Goal: Task Accomplishment & Management: Manage account settings

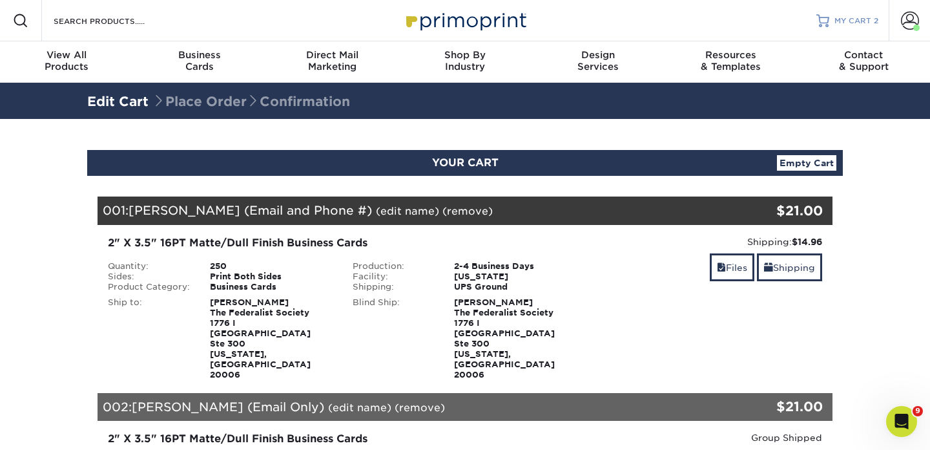
click at [846, 16] on span "MY CART" at bounding box center [853, 21] width 37 height 11
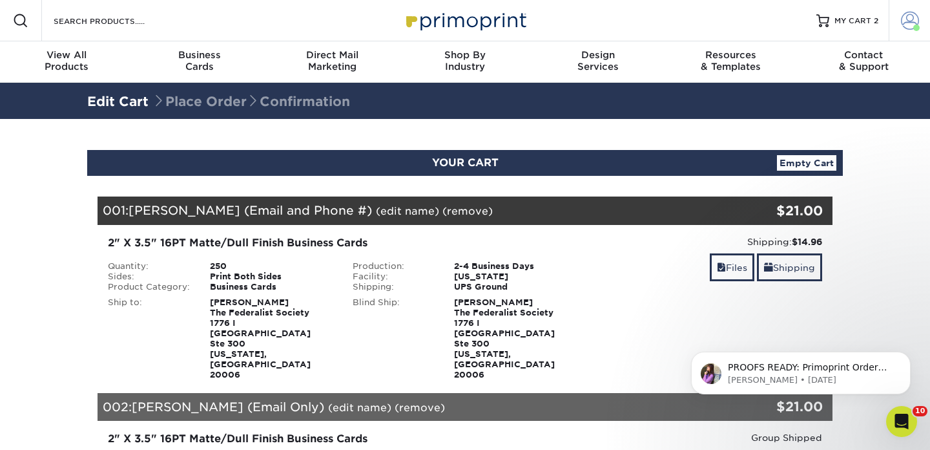
click at [913, 23] on span at bounding box center [910, 21] width 18 height 18
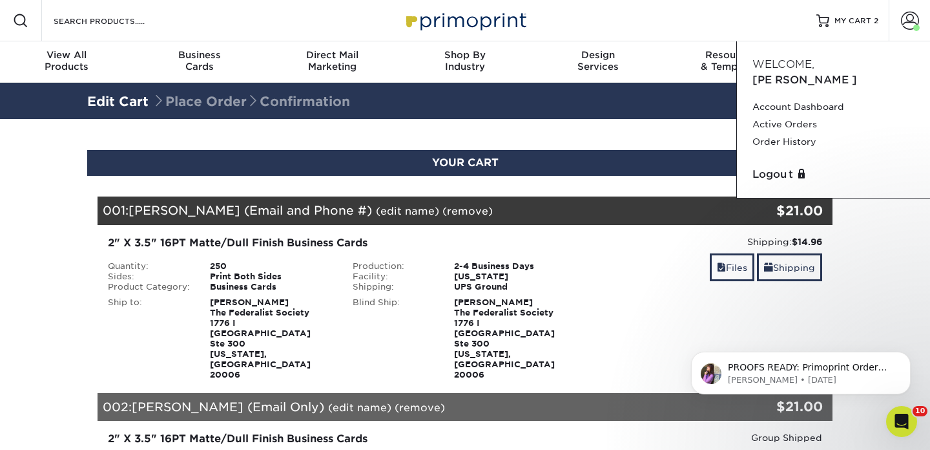
click at [860, 214] on section "YOUR CART Empty Cart Your Cart is Empty View Account Active Orders Order Histor…" at bounding box center [465, 426] width 930 height 615
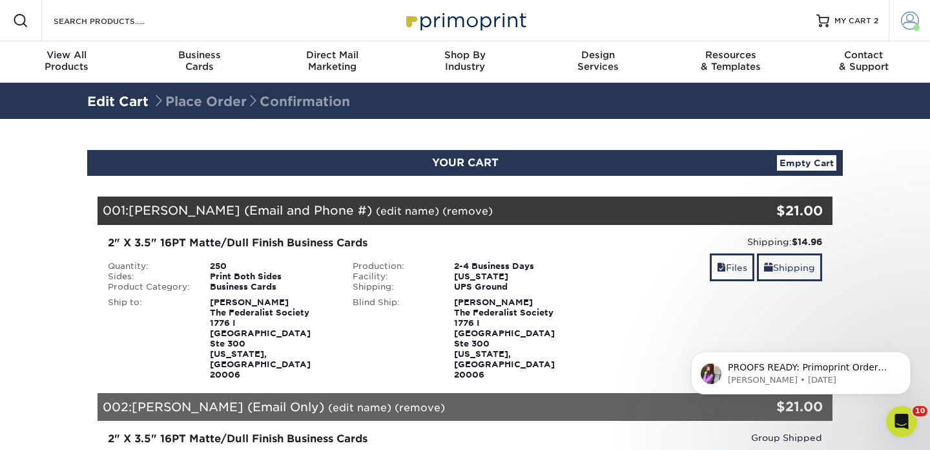
click at [907, 13] on span at bounding box center [910, 21] width 18 height 18
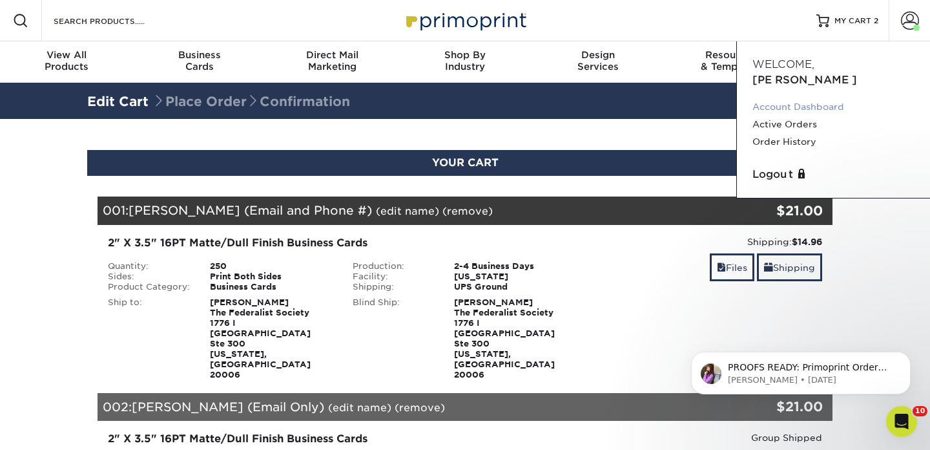
click at [799, 98] on link "Account Dashboard" at bounding box center [834, 106] width 162 height 17
click at [804, 116] on link "Active Orders" at bounding box center [834, 124] width 162 height 17
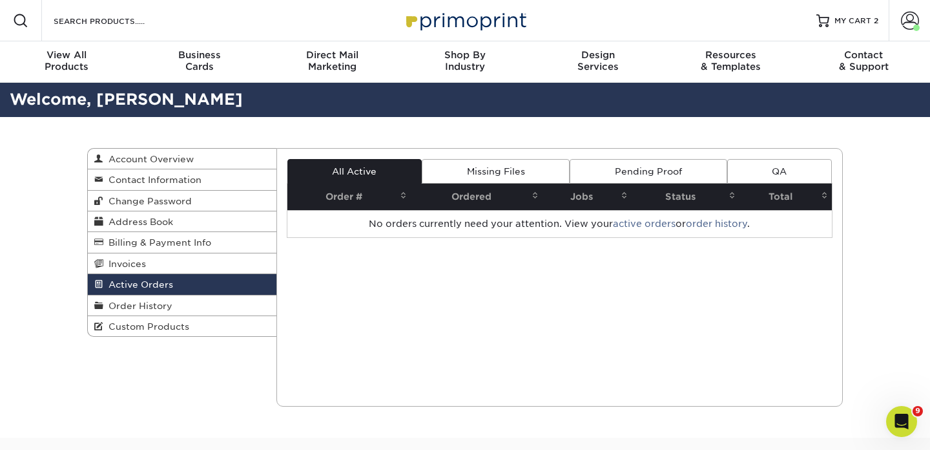
click at [516, 171] on link "Missing Files" at bounding box center [496, 171] width 148 height 25
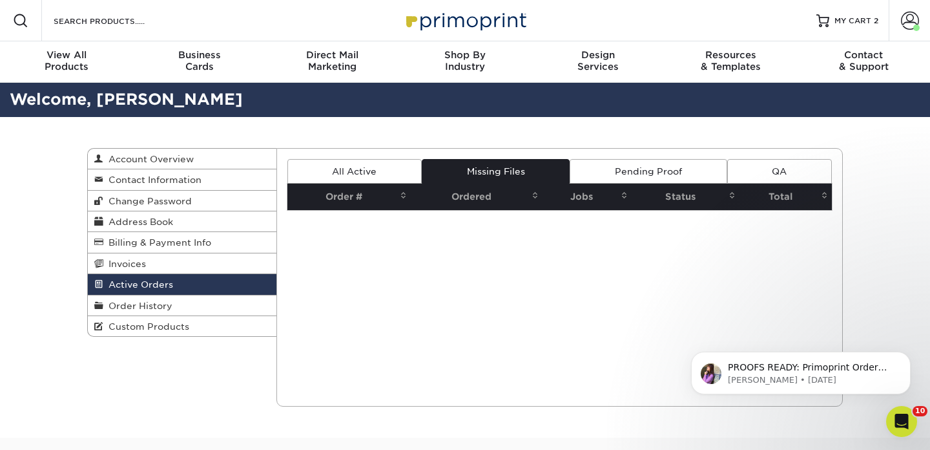
click at [616, 169] on link "Pending Proof" at bounding box center [648, 171] width 157 height 25
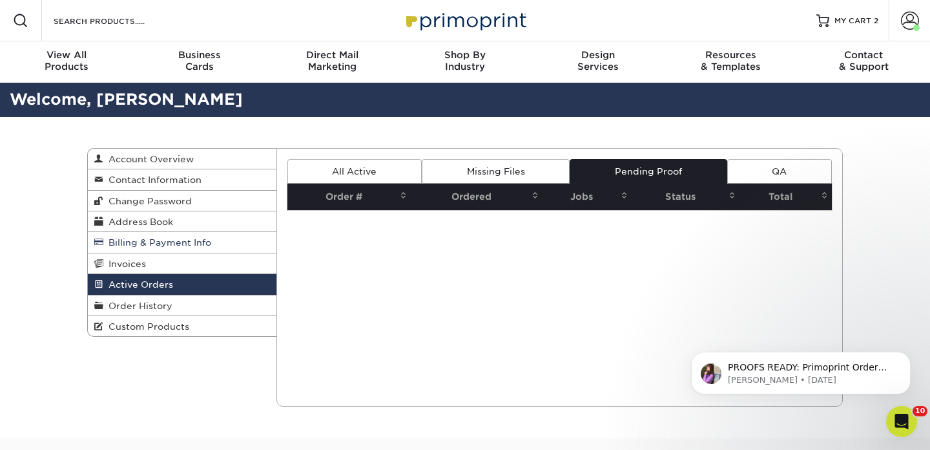
click at [160, 244] on span "Billing & Payment Info" at bounding box center [157, 242] width 108 height 10
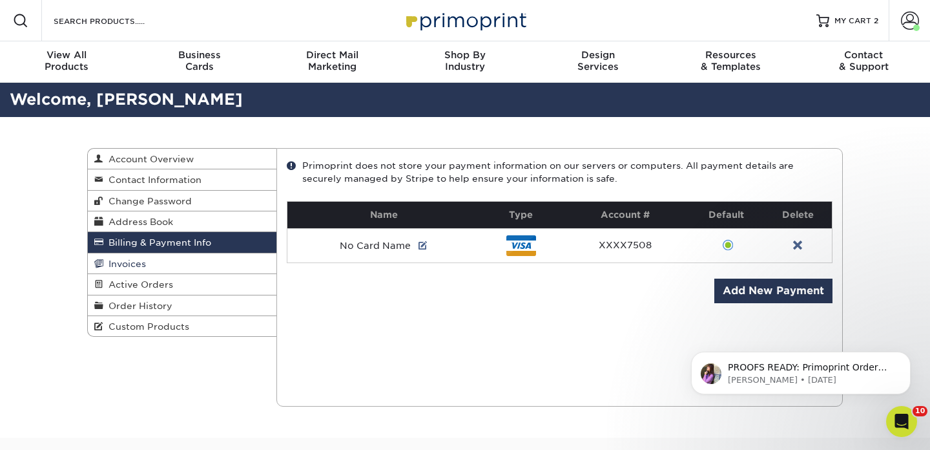
click at [150, 268] on link "Invoices" at bounding box center [182, 263] width 189 height 21
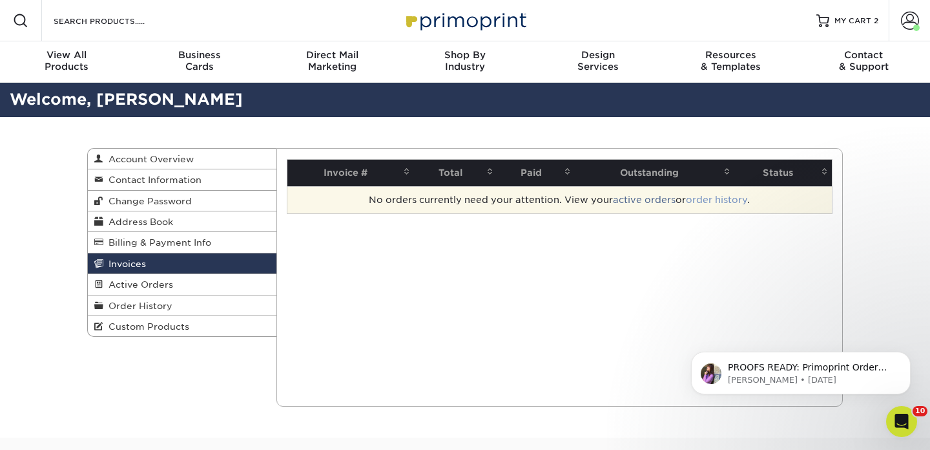
click at [719, 196] on link "order history" at bounding box center [716, 199] width 61 height 10
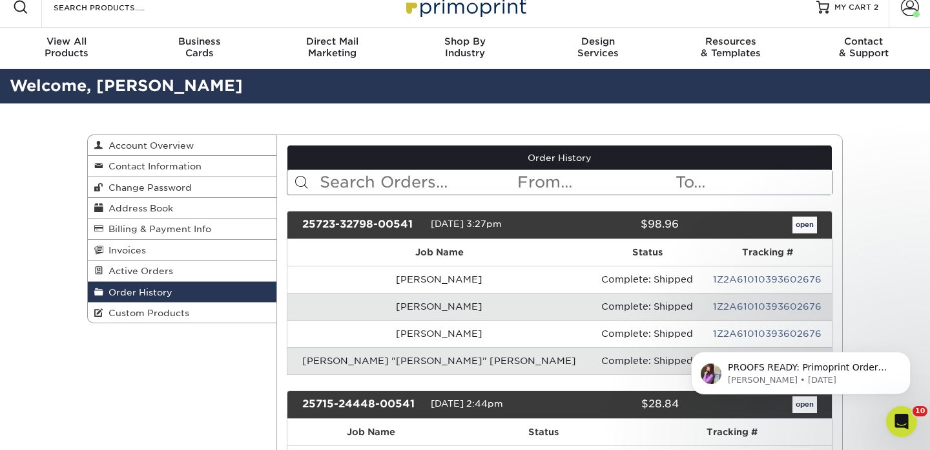
scroll to position [15, 0]
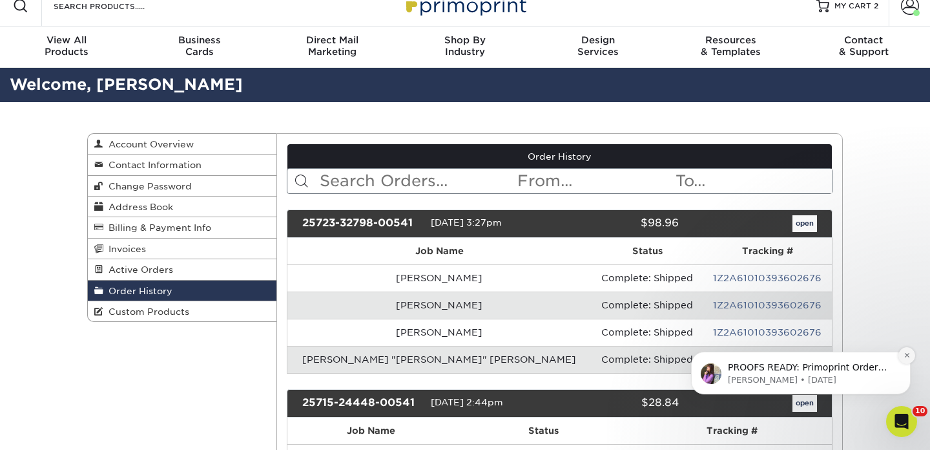
click at [906, 352] on icon "Dismiss notification" at bounding box center [907, 354] width 7 height 7
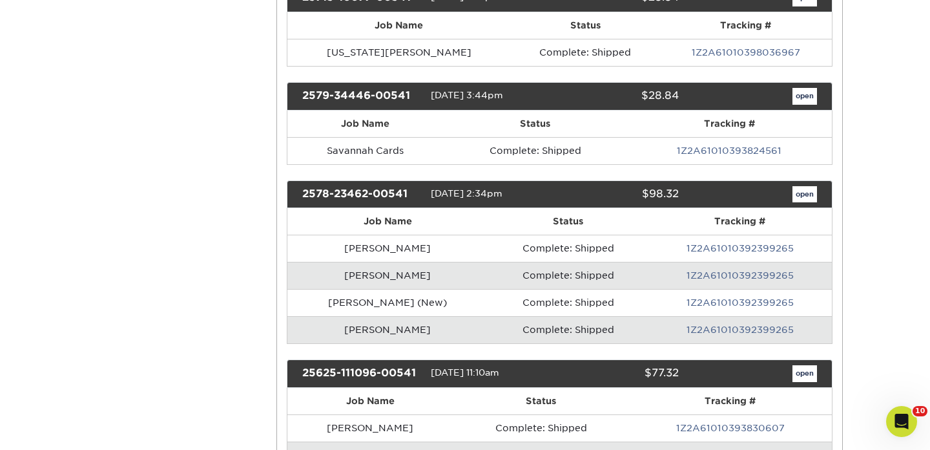
scroll to position [514, 0]
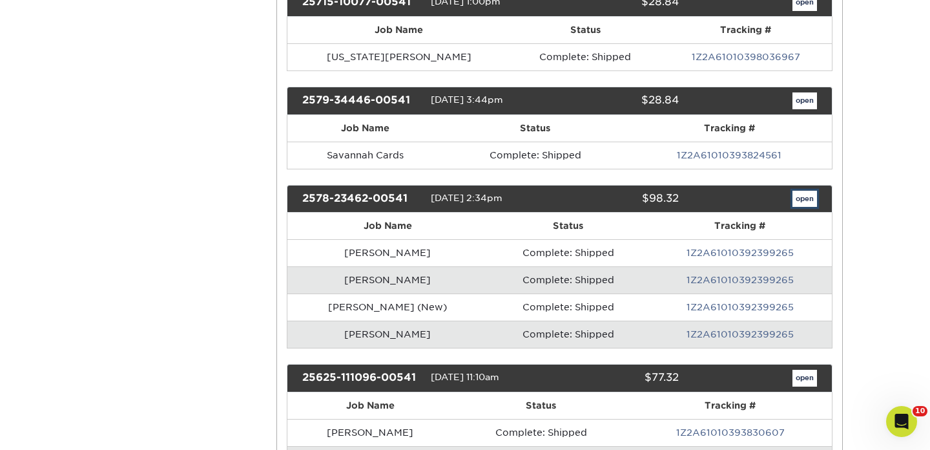
click at [803, 202] on link "open" at bounding box center [805, 199] width 25 height 17
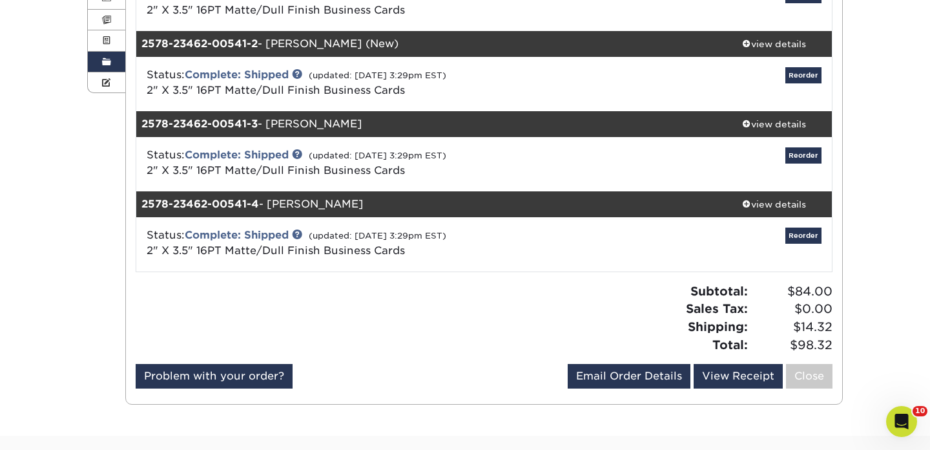
scroll to position [351, 0]
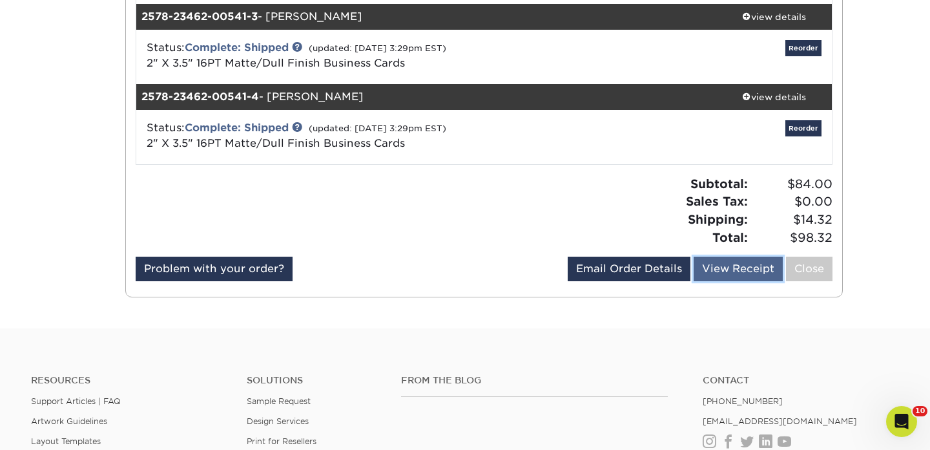
click at [719, 265] on link "View Receipt" at bounding box center [738, 268] width 89 height 25
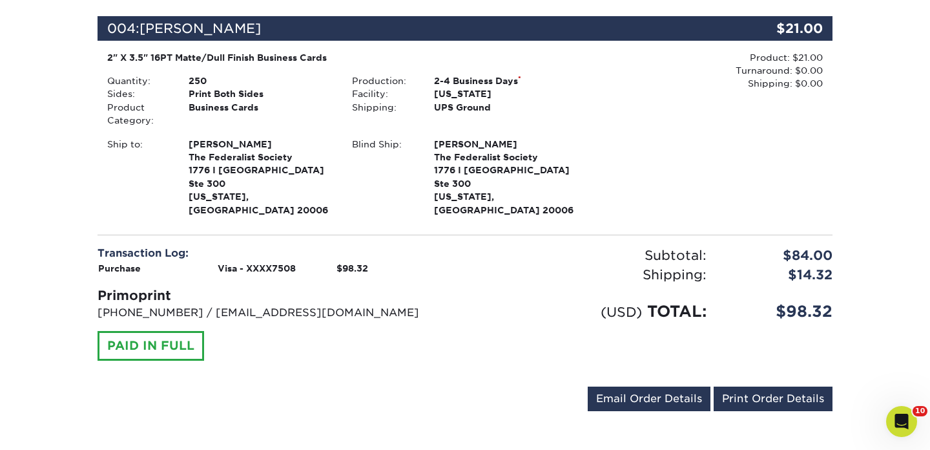
scroll to position [858, 0]
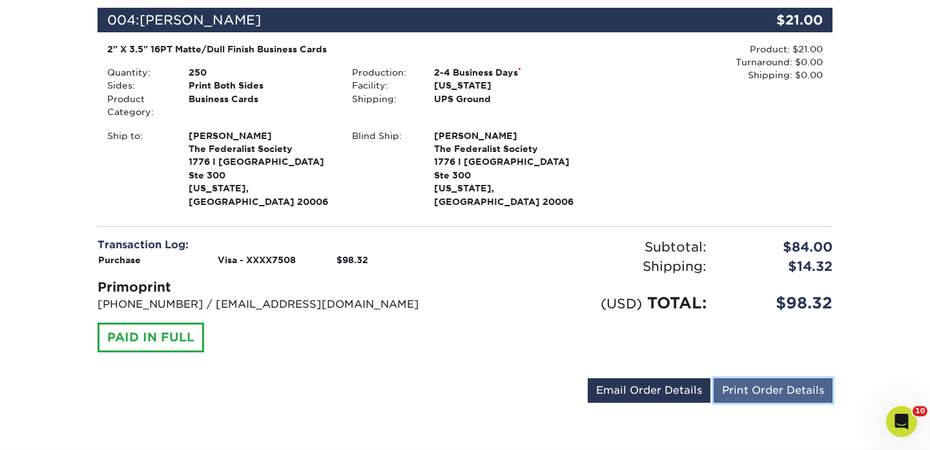
click at [738, 378] on link "Print Order Details" at bounding box center [773, 390] width 119 height 25
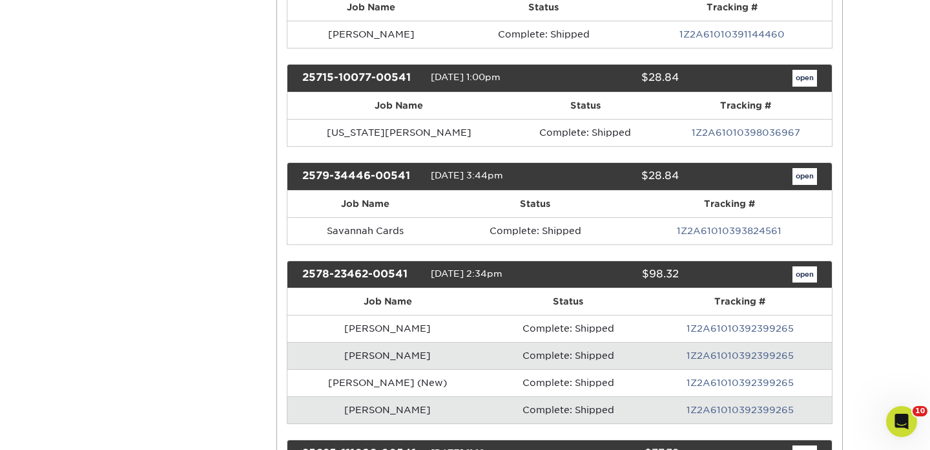
scroll to position [375, 0]
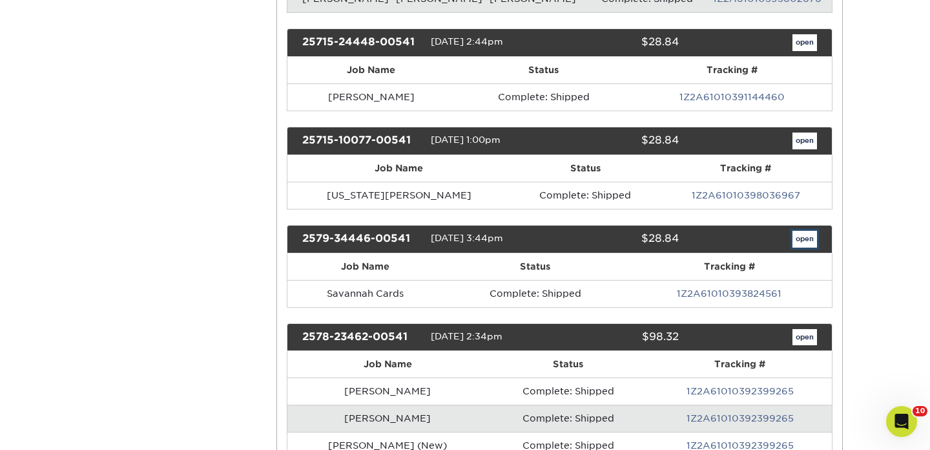
click at [807, 239] on link "open" at bounding box center [805, 239] width 25 height 17
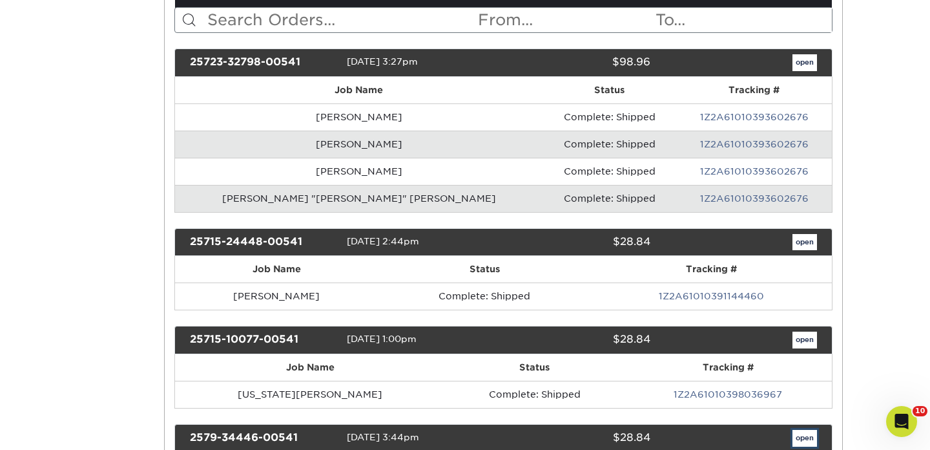
scroll to position [0, 0]
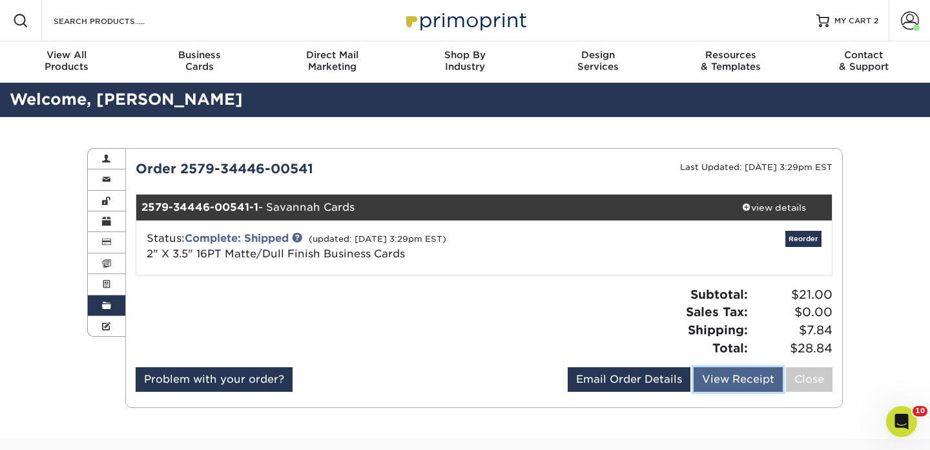
click at [724, 379] on link "View Receipt" at bounding box center [738, 379] width 89 height 25
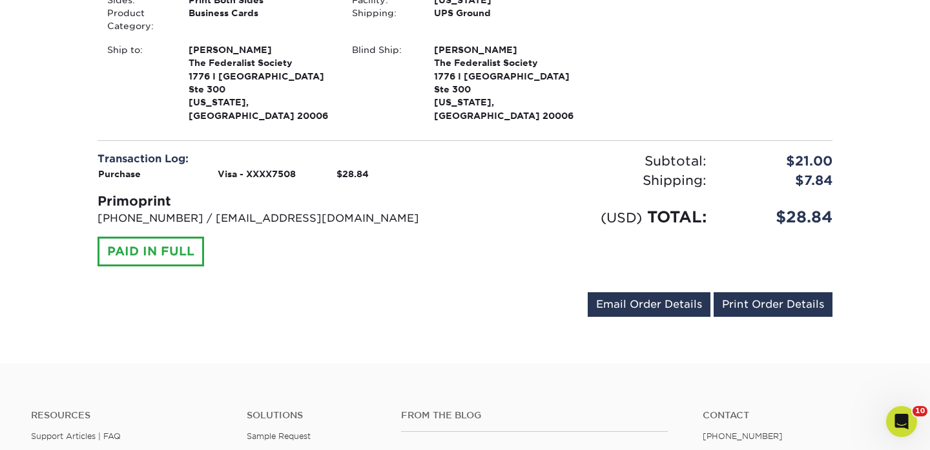
scroll to position [296, 0]
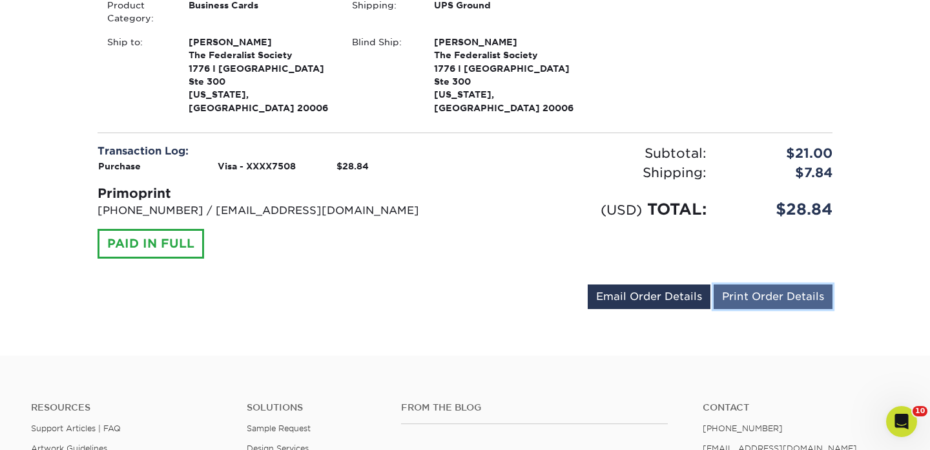
click at [729, 289] on link "Print Order Details" at bounding box center [773, 296] width 119 height 25
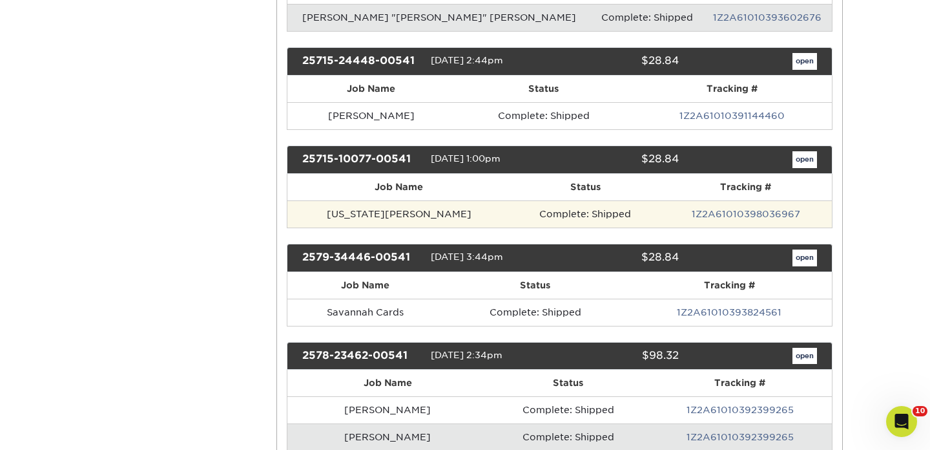
scroll to position [312, 0]
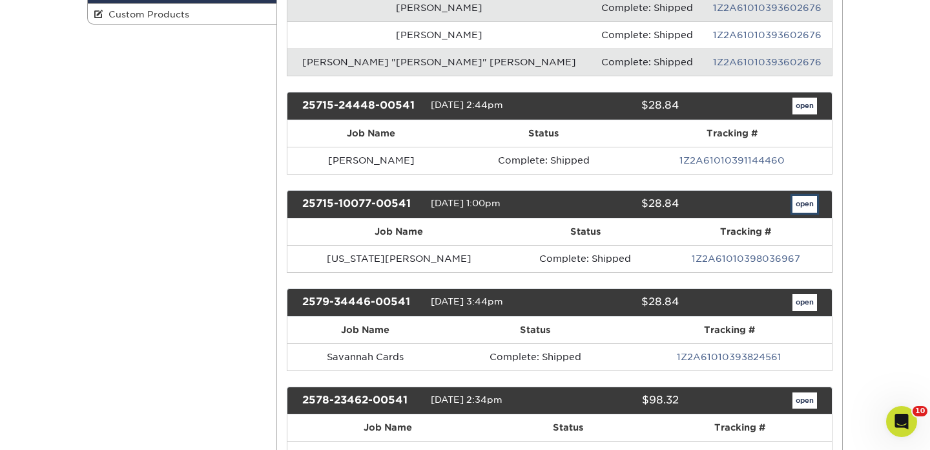
click at [805, 206] on link "open" at bounding box center [805, 204] width 25 height 17
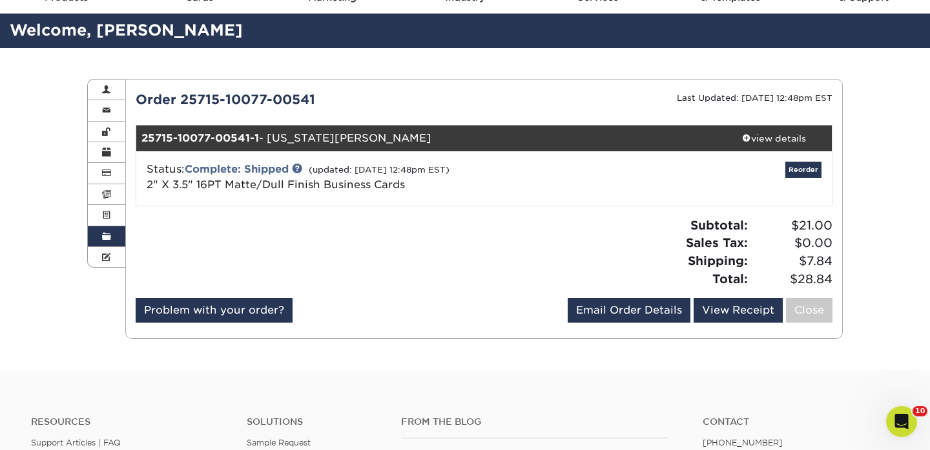
scroll to position [67, 0]
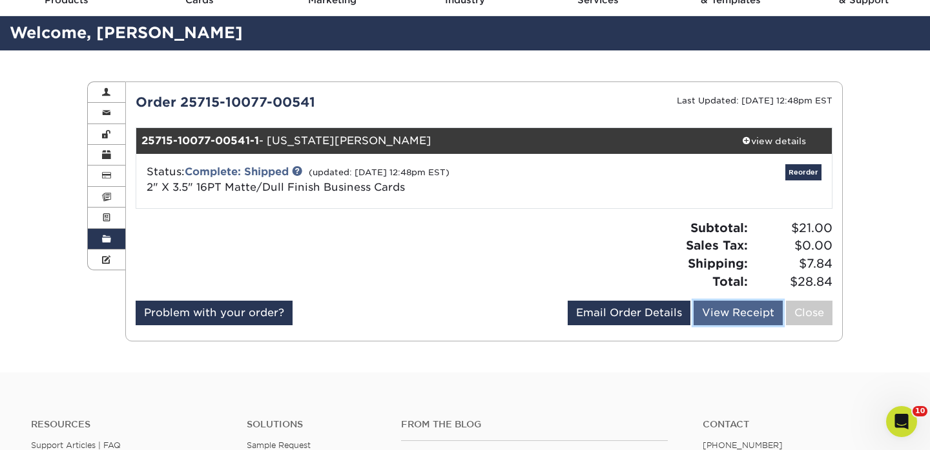
click at [736, 315] on link "View Receipt" at bounding box center [738, 312] width 89 height 25
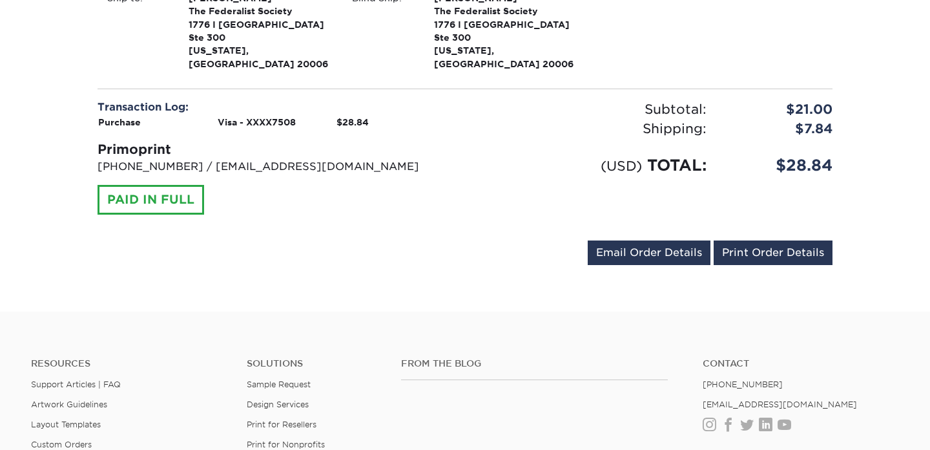
scroll to position [497, 0]
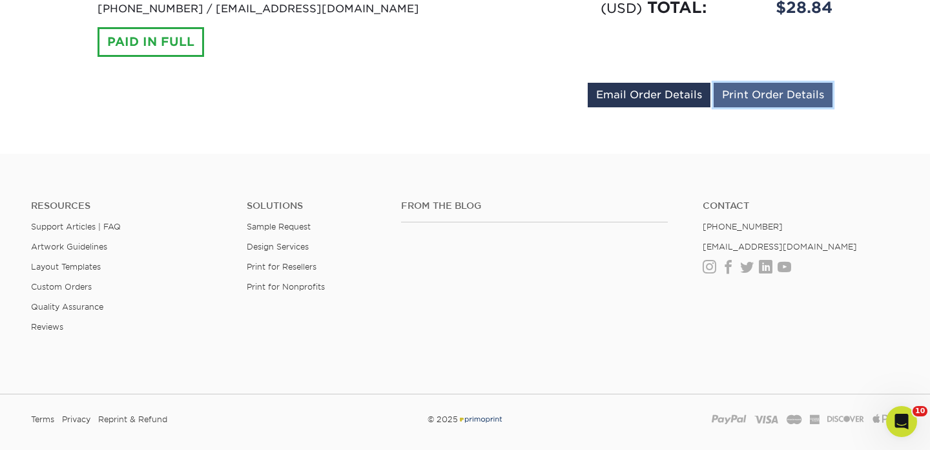
click at [776, 88] on link "Print Order Details" at bounding box center [773, 95] width 119 height 25
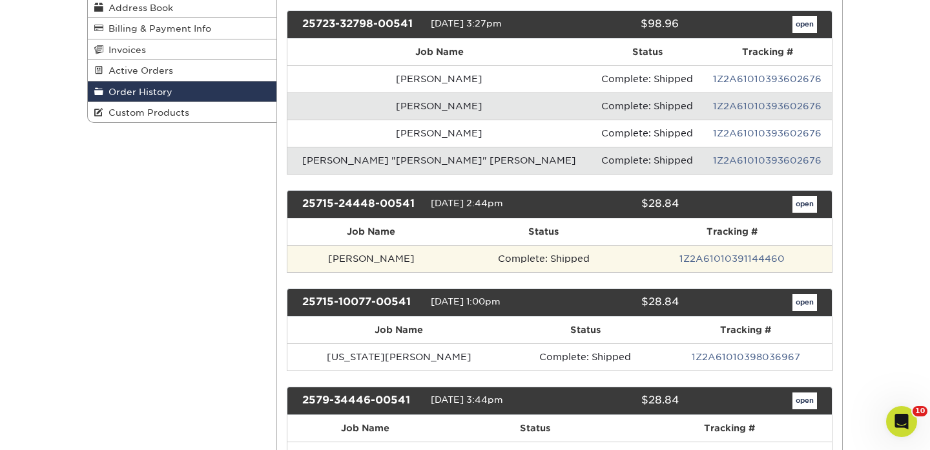
scroll to position [251, 0]
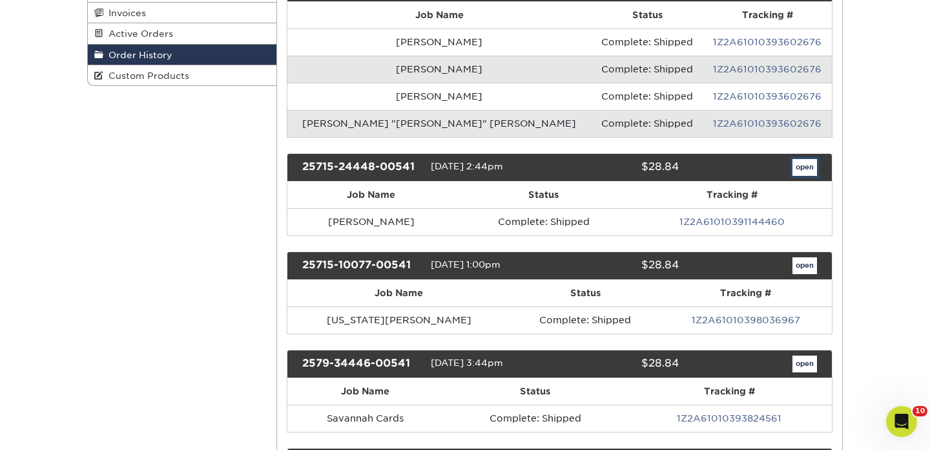
click at [797, 167] on link "open" at bounding box center [805, 167] width 25 height 17
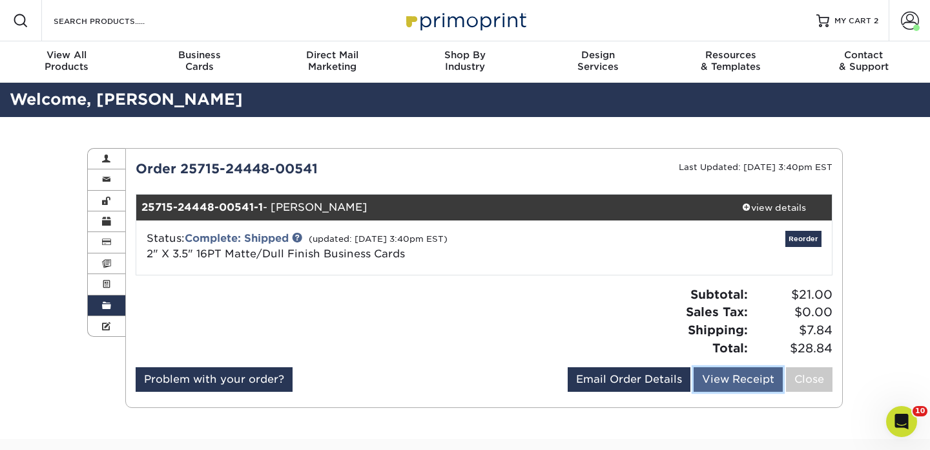
click at [747, 384] on link "View Receipt" at bounding box center [738, 379] width 89 height 25
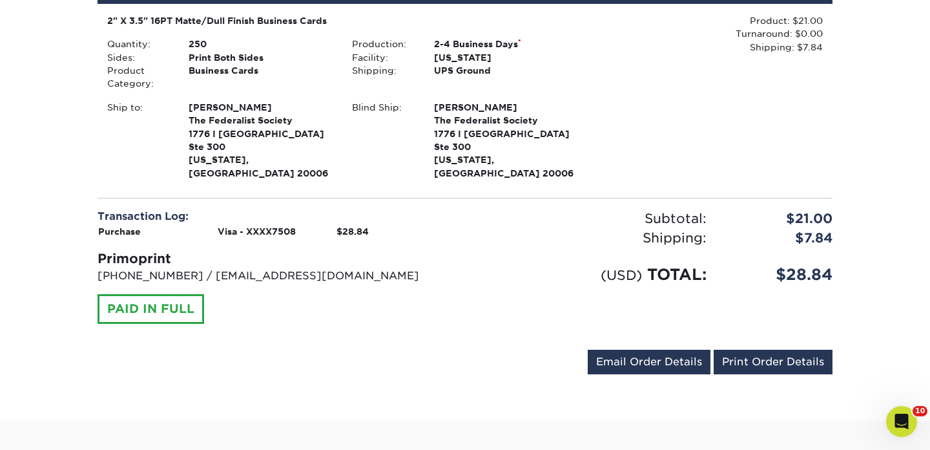
scroll to position [244, 0]
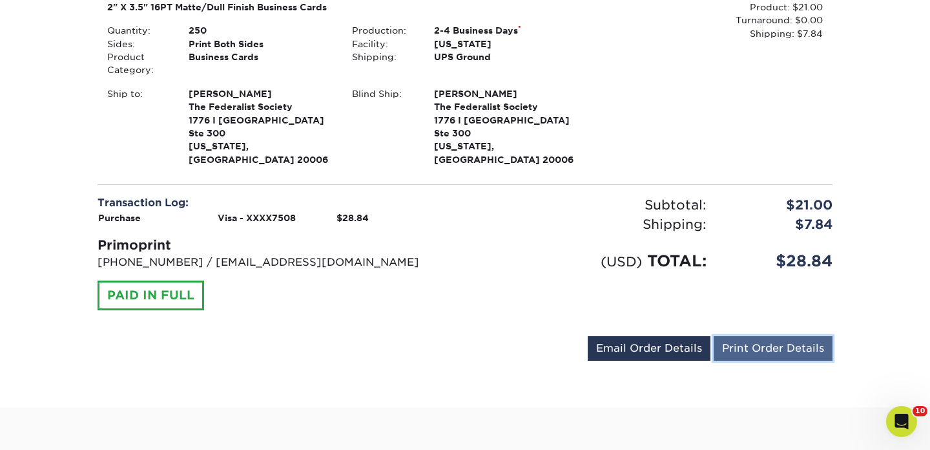
click at [776, 336] on link "Print Order Details" at bounding box center [773, 348] width 119 height 25
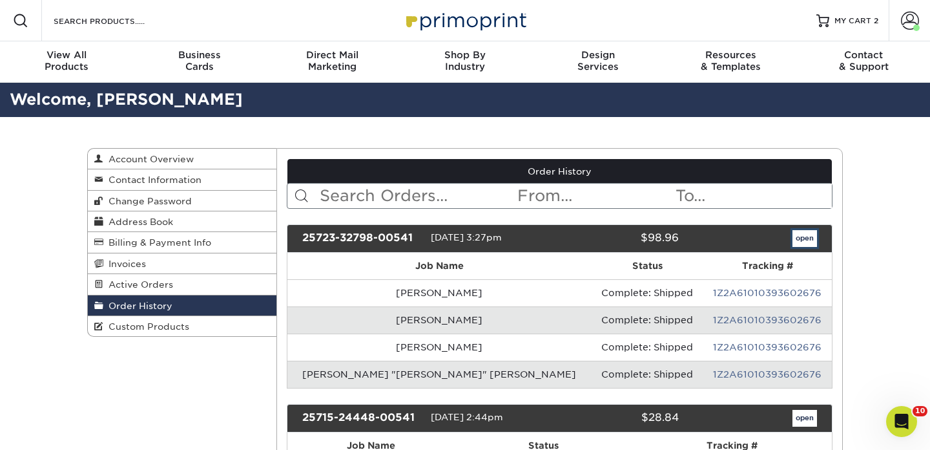
click at [798, 244] on link "open" at bounding box center [805, 238] width 25 height 17
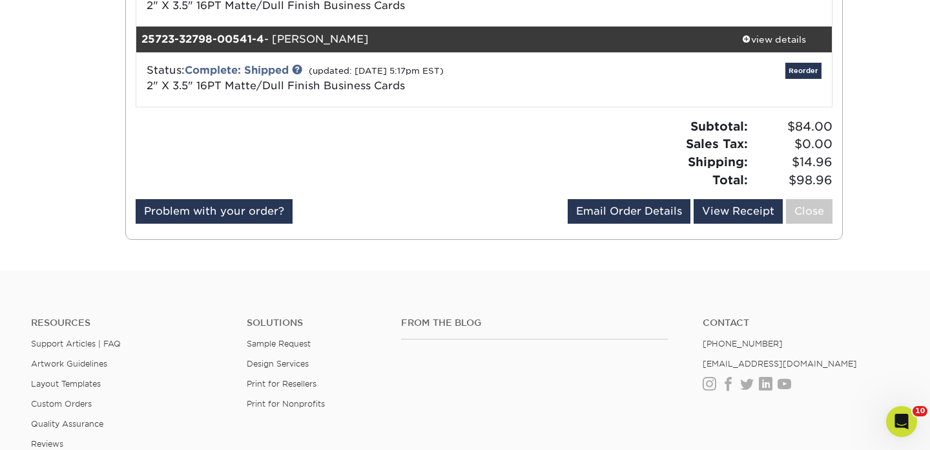
scroll to position [410, 0]
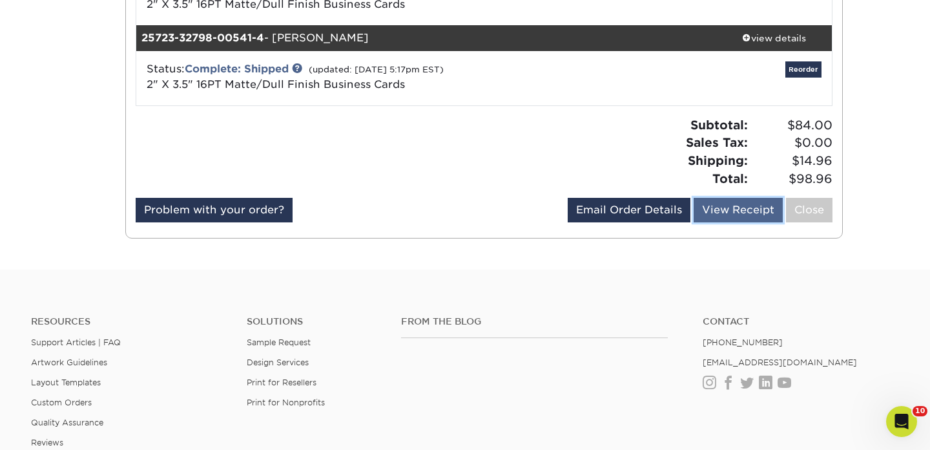
click at [736, 212] on link "View Receipt" at bounding box center [738, 210] width 89 height 25
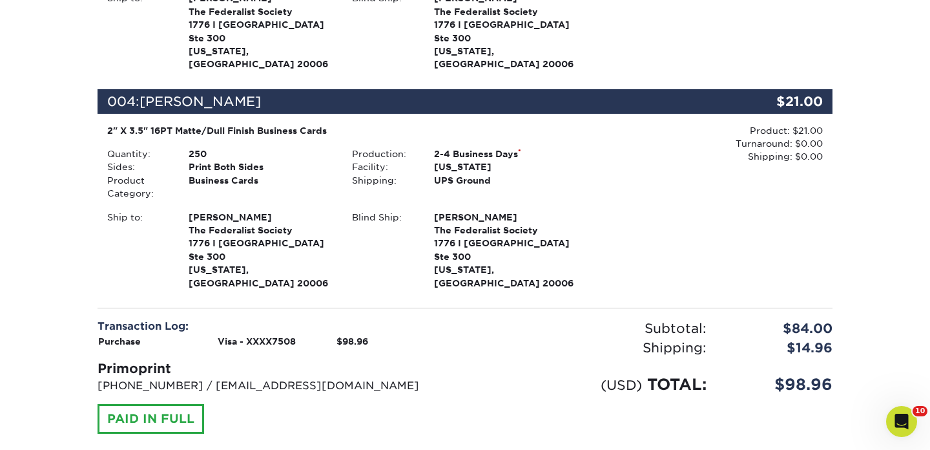
scroll to position [807, 0]
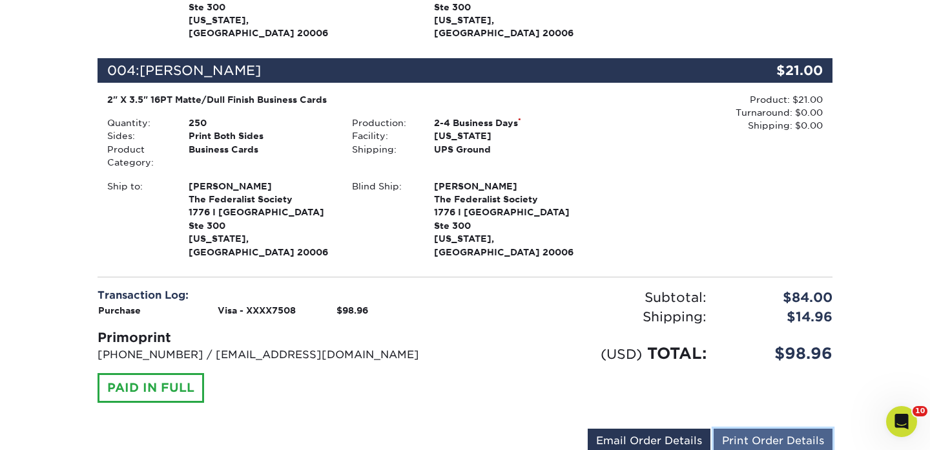
click at [773, 428] on link "Print Order Details" at bounding box center [773, 440] width 119 height 25
